Goal: Task Accomplishment & Management: Complete application form

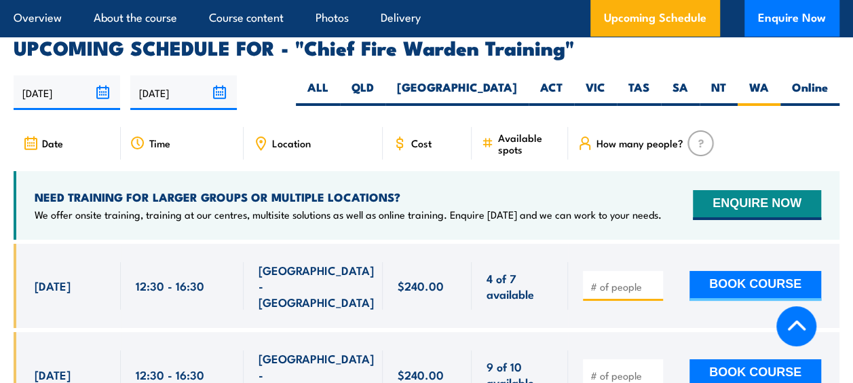
click at [699, 130] on img at bounding box center [700, 143] width 26 height 26
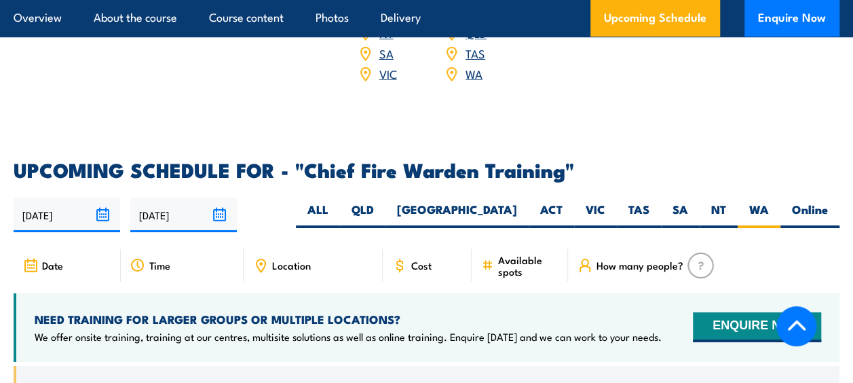
scroll to position [2308, 0]
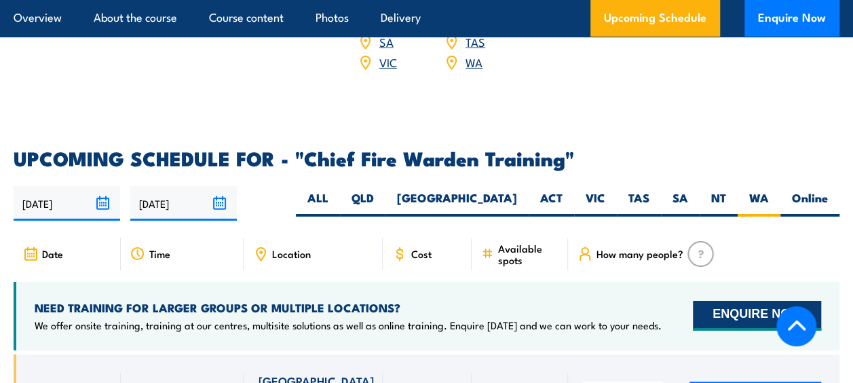
click at [761, 301] on button "ENQUIRE NOW" at bounding box center [757, 316] width 128 height 30
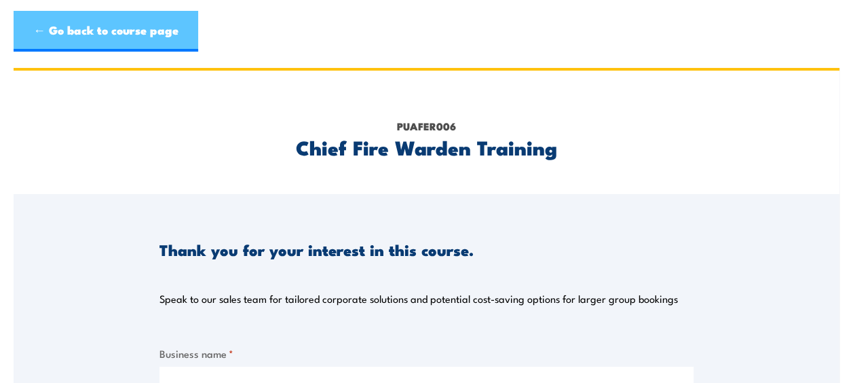
click at [44, 28] on link "← Go back to course page" at bounding box center [106, 31] width 185 height 41
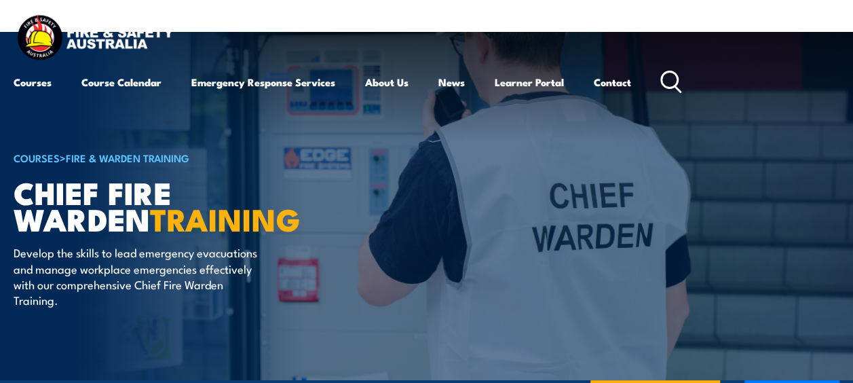
click at [840, 130] on img at bounding box center [426, 206] width 853 height 348
click at [618, 89] on link "Contact" at bounding box center [612, 82] width 37 height 33
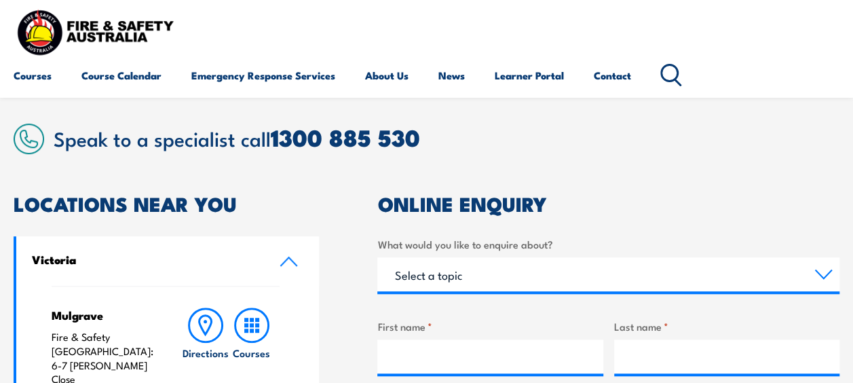
scroll to position [273, 0]
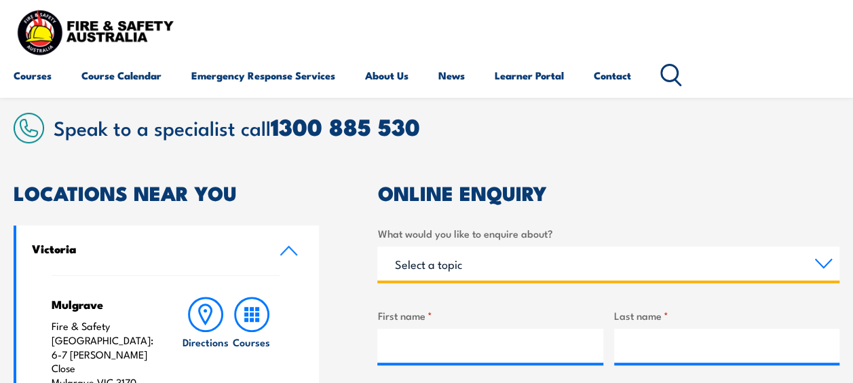
click at [817, 261] on select "Select a topic Training Emergency Response Services General Enquiry" at bounding box center [608, 263] width 462 height 34
select select "Training"
click at [377, 246] on select "Select a topic Training Emergency Response Services General Enquiry" at bounding box center [608, 263] width 462 height 34
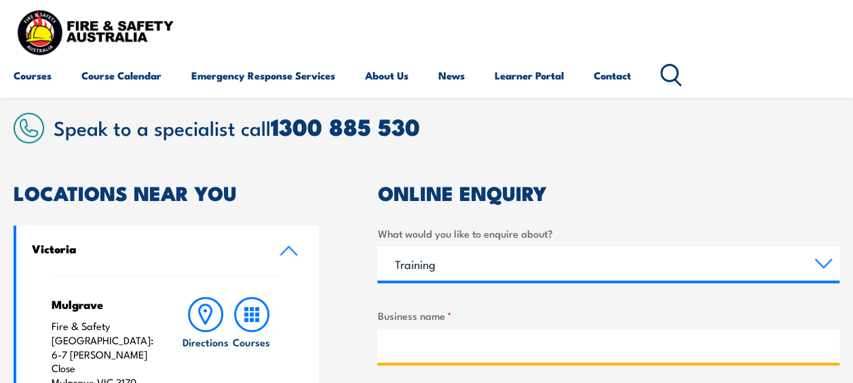
click at [414, 351] on input "Business name *" at bounding box center [608, 345] width 462 height 34
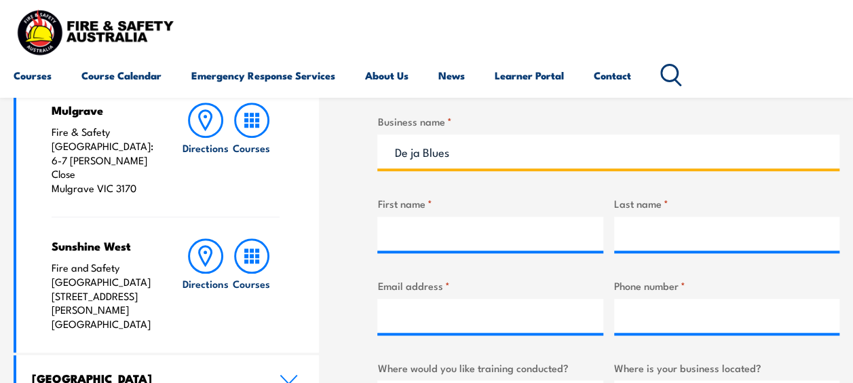
scroll to position [480, 0]
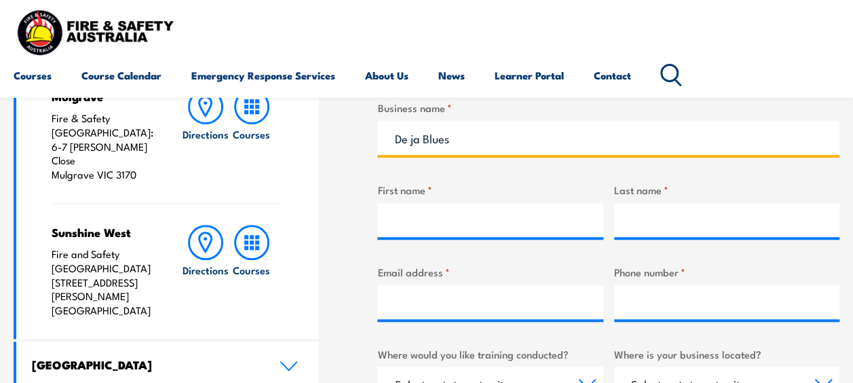
type input "De ja Blues"
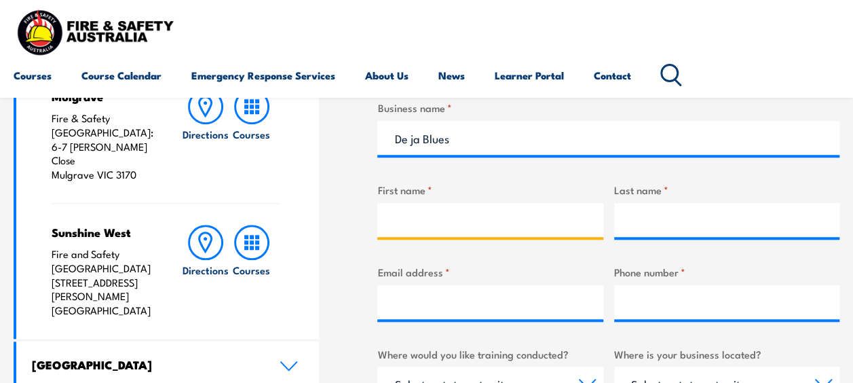
click at [451, 217] on input "First name *" at bounding box center [489, 220] width 225 height 34
type input "D"
type input "N"
type input "Richard"
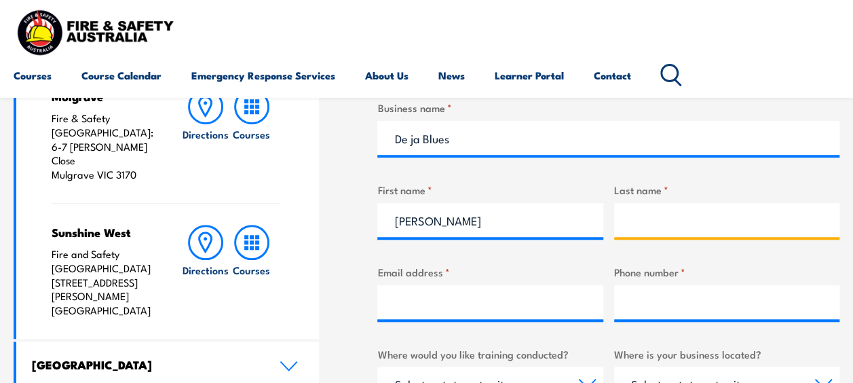
click at [649, 223] on input "Last name *" at bounding box center [726, 220] width 225 height 34
type input "Ellis"
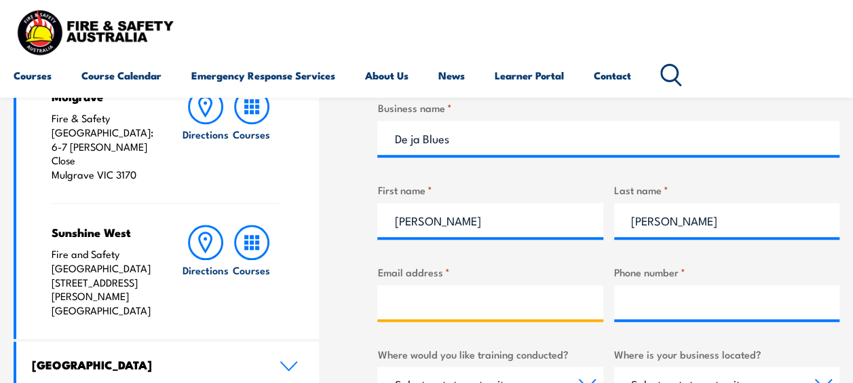
type input "nickyellis68@yahoo.com.au"
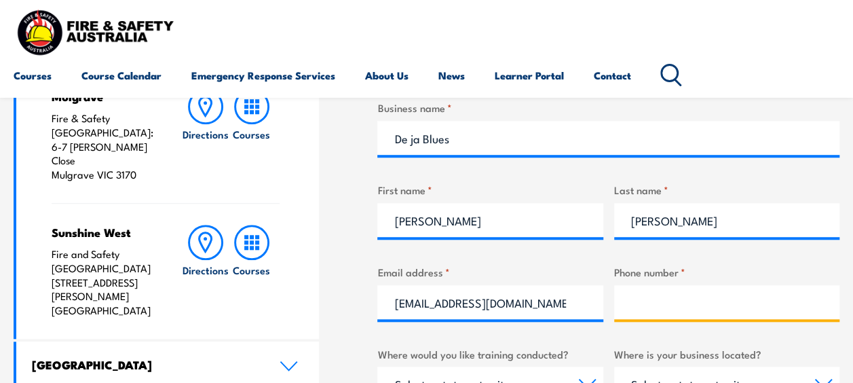
type input "0438990111"
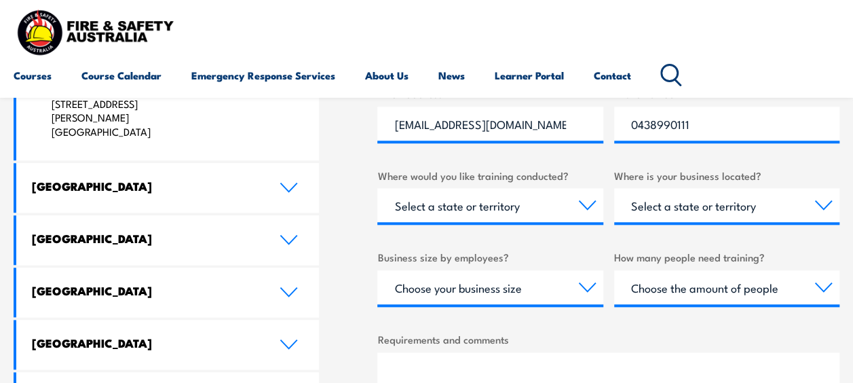
scroll to position [663, 0]
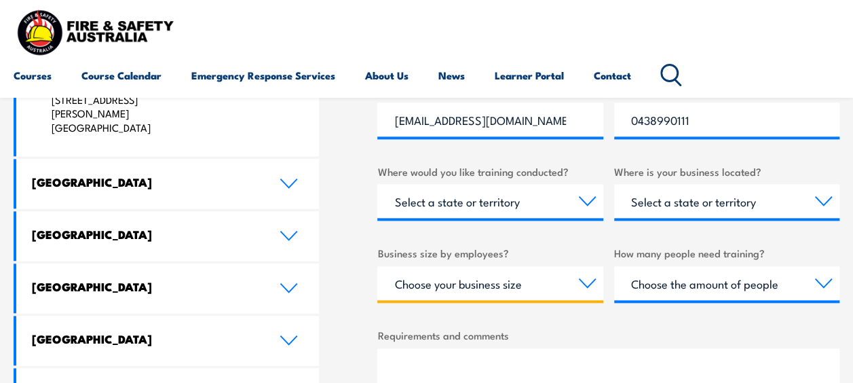
click at [571, 286] on select "Choose your business size 1 to 19 20 to 199 200+" at bounding box center [489, 283] width 225 height 34
select select "1 to 19"
click at [377, 266] on select "Choose your business size 1 to 19 20 to 199 200+" at bounding box center [489, 283] width 225 height 34
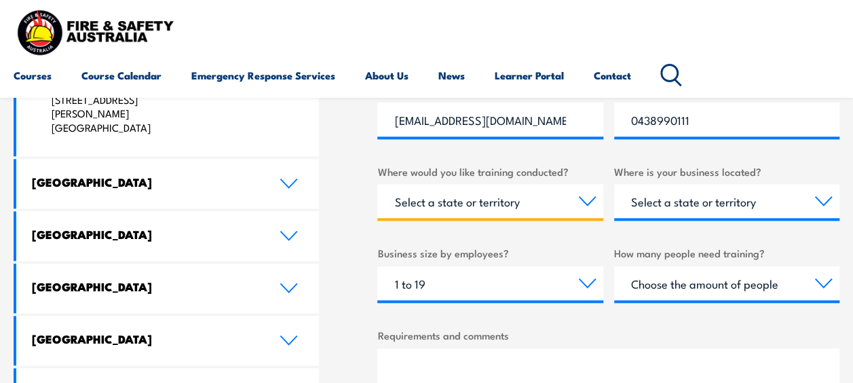
click at [585, 197] on select "Select a state or territory Nationally - multiple locations QLD NSW VIC SA ACT …" at bounding box center [489, 201] width 225 height 34
select select "WA"
click at [377, 184] on select "Select a state or territory Nationally - multiple locations QLD NSW VIC SA ACT …" at bounding box center [489, 201] width 225 height 34
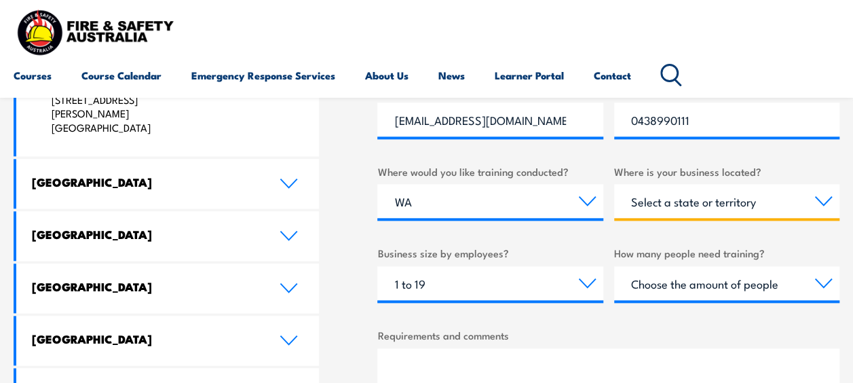
click at [824, 199] on select "Select a state or territory QLD NSW VIC SA ACT WA TAS NT" at bounding box center [726, 201] width 225 height 34
select select "WA"
click at [614, 184] on select "Select a state or territory QLD NSW VIC SA ACT WA TAS NT" at bounding box center [726, 201] width 225 height 34
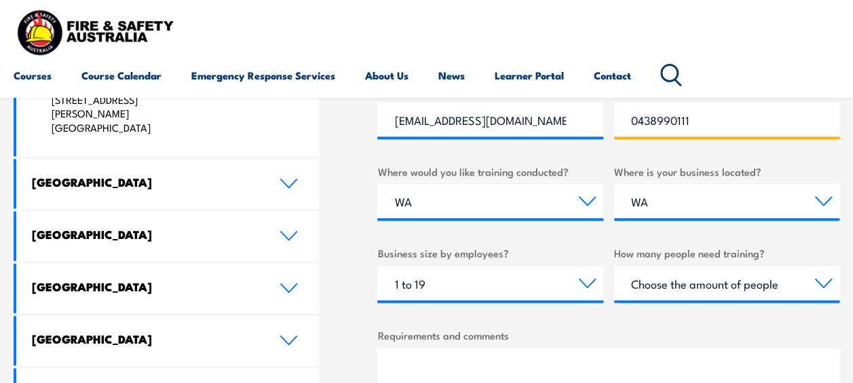
click at [668, 129] on input "0438990111" at bounding box center [726, 119] width 225 height 34
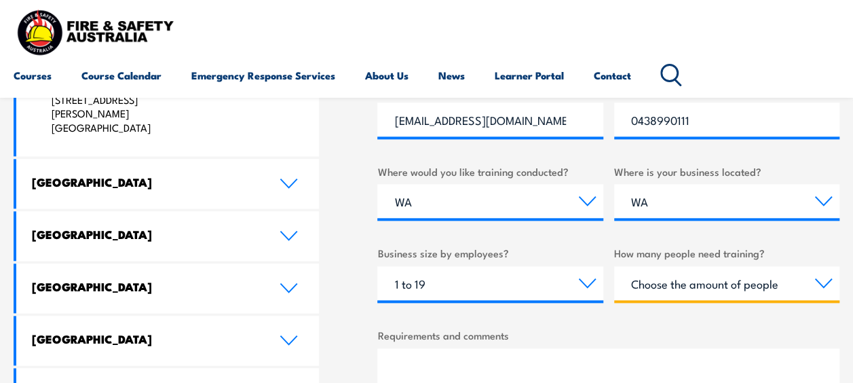
click at [825, 283] on select "Choose the amount of people 1 to 4 5 to 19 20+" at bounding box center [726, 283] width 225 height 34
select select "5 to 19"
click at [614, 266] on select "Choose the amount of people 1 to 4 5 to 19 20+" at bounding box center [726, 283] width 225 height 34
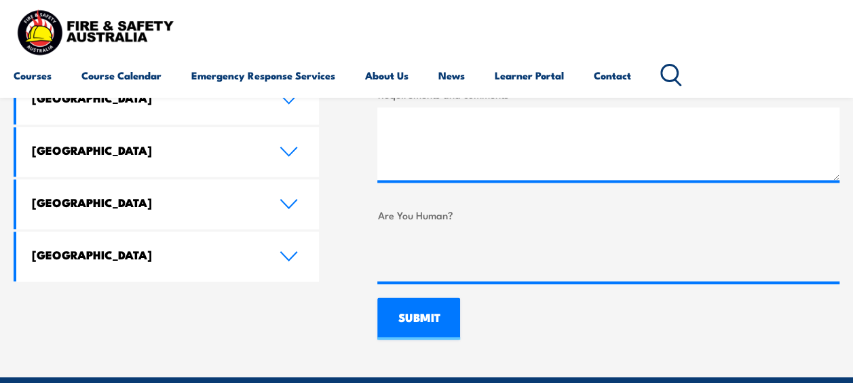
scroll to position [539, 0]
